Goal: Book appointment/travel/reservation

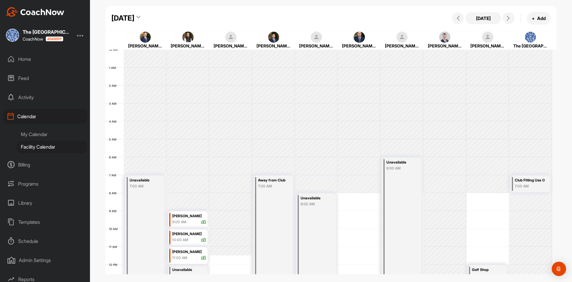
scroll to position [103, 0]
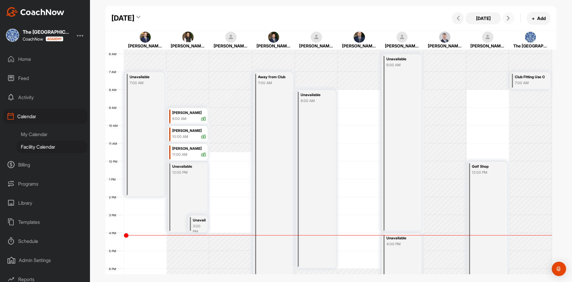
click at [508, 18] on icon at bounding box center [508, 18] width 5 height 5
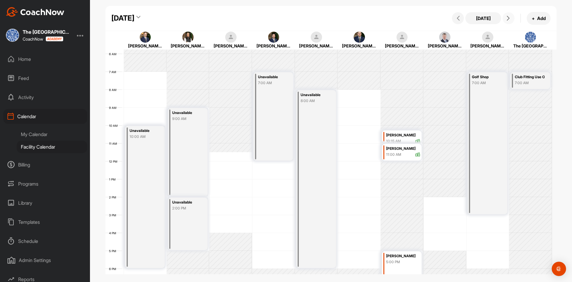
click at [505, 17] on span at bounding box center [508, 18] width 7 height 5
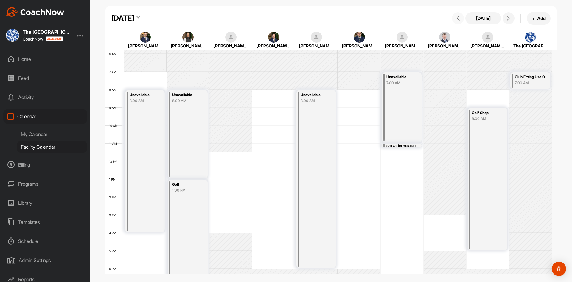
click at [463, 21] on button at bounding box center [458, 18] width 12 height 12
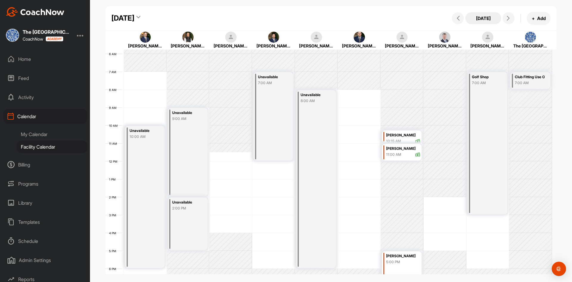
click at [487, 20] on button "[DATE]" at bounding box center [484, 18] width 36 height 12
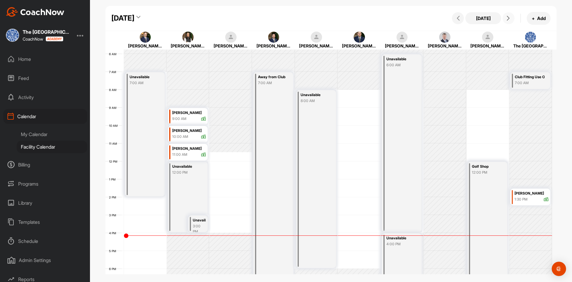
click at [510, 18] on icon at bounding box center [508, 18] width 5 height 5
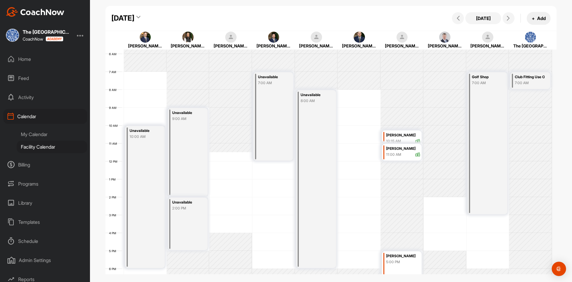
click at [538, 19] on button "+ Add" at bounding box center [539, 18] width 24 height 13
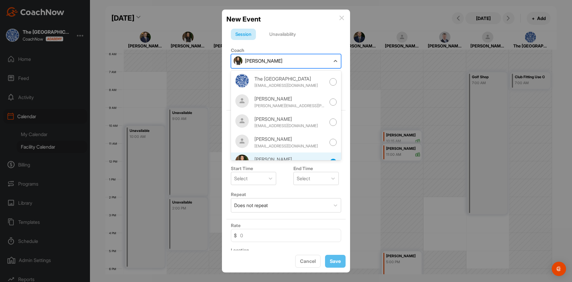
click at [301, 57] on div "[PERSON_NAME]" at bounding box center [280, 61] width 99 height 14
click at [284, 82] on div "The [GEOGRAPHIC_DATA]" at bounding box center [291, 78] width 72 height 7
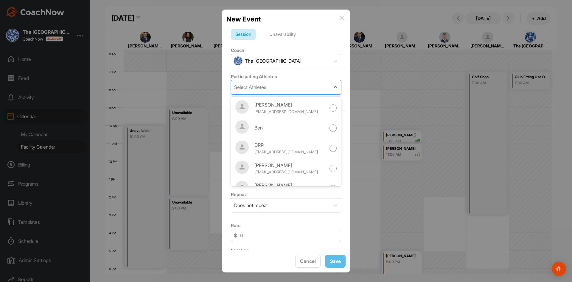
click at [289, 83] on div "Select Athletes" at bounding box center [280, 87] width 99 height 14
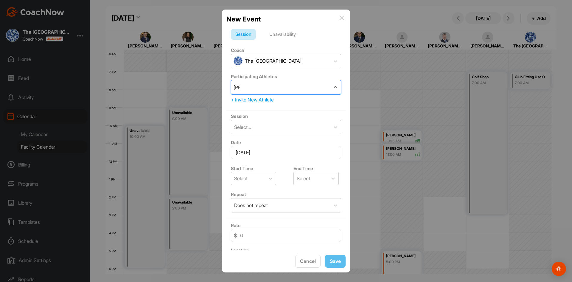
type input "karina"
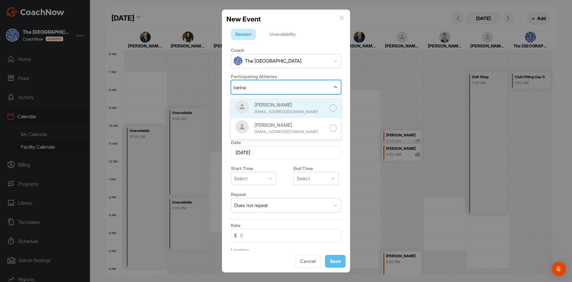
click at [303, 107] on div "[PERSON_NAME]" at bounding box center [291, 104] width 72 height 7
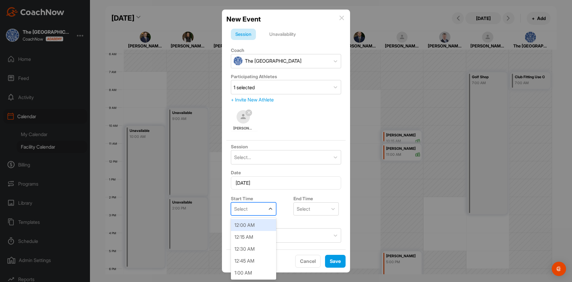
click at [262, 210] on div "Select" at bounding box center [248, 208] width 34 height 13
click at [252, 238] on div "2:00 PM" at bounding box center [253, 237] width 45 height 12
click at [323, 213] on div "Select" at bounding box center [311, 208] width 34 height 13
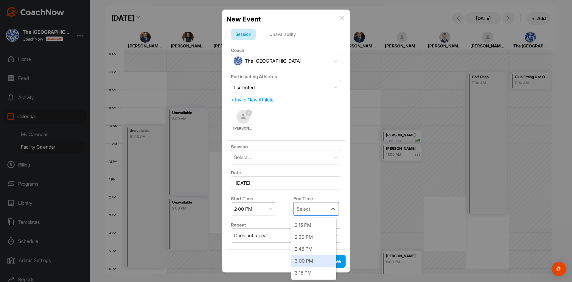
click at [310, 259] on div "3:00 PM" at bounding box center [313, 261] width 45 height 12
click at [275, 159] on div "Select..." at bounding box center [280, 157] width 99 height 14
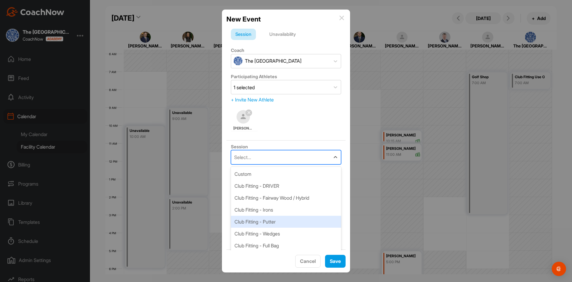
click at [274, 209] on div "Club Fitting - Irons" at bounding box center [286, 210] width 110 height 12
type input "0"
type input "Driving Range"
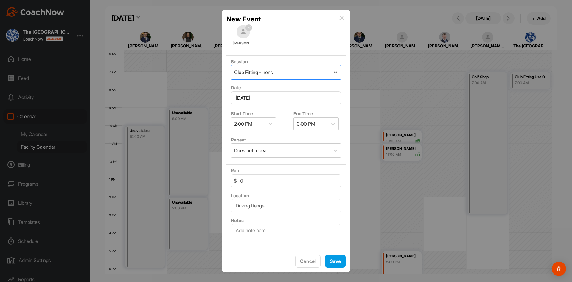
scroll to position [91, 0]
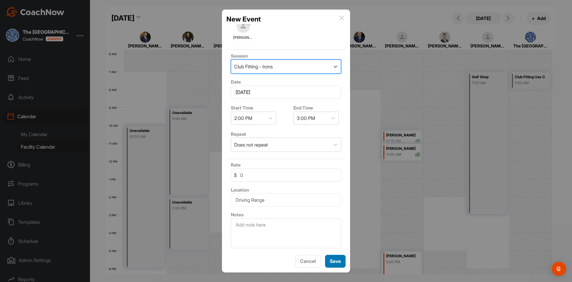
click at [344, 262] on button "Save" at bounding box center [335, 261] width 21 height 13
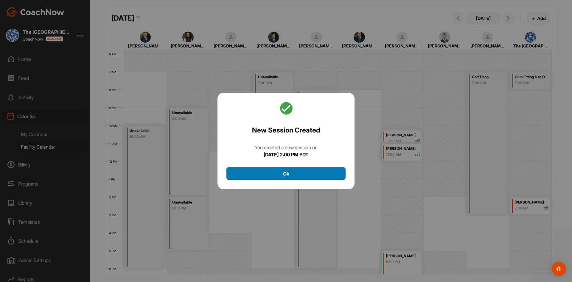
click at [281, 172] on button "Ok" at bounding box center [286, 173] width 119 height 13
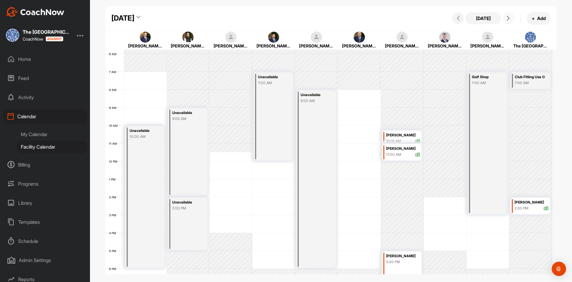
click at [507, 17] on icon at bounding box center [508, 18] width 5 height 5
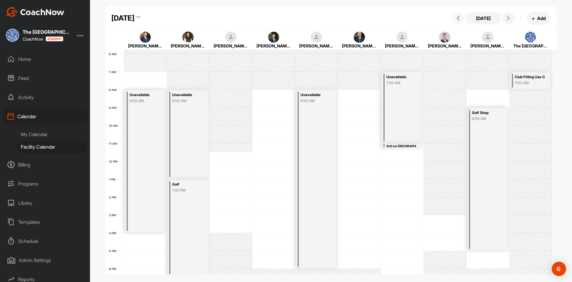
click at [461, 22] on button at bounding box center [458, 18] width 12 height 12
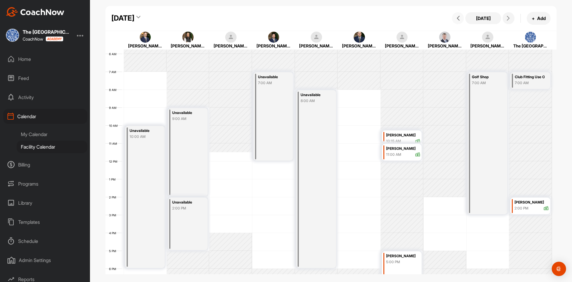
click at [461, 22] on button at bounding box center [458, 18] width 12 height 12
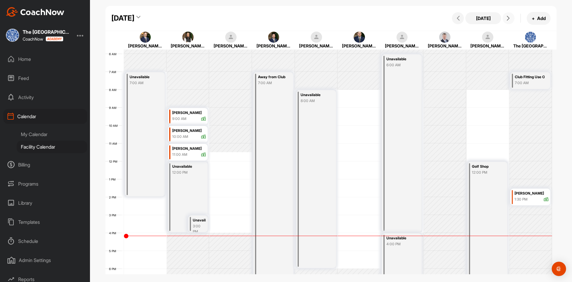
click at [512, 16] on button at bounding box center [509, 18] width 12 height 12
